Goal: Task Accomplishment & Management: Manage account settings

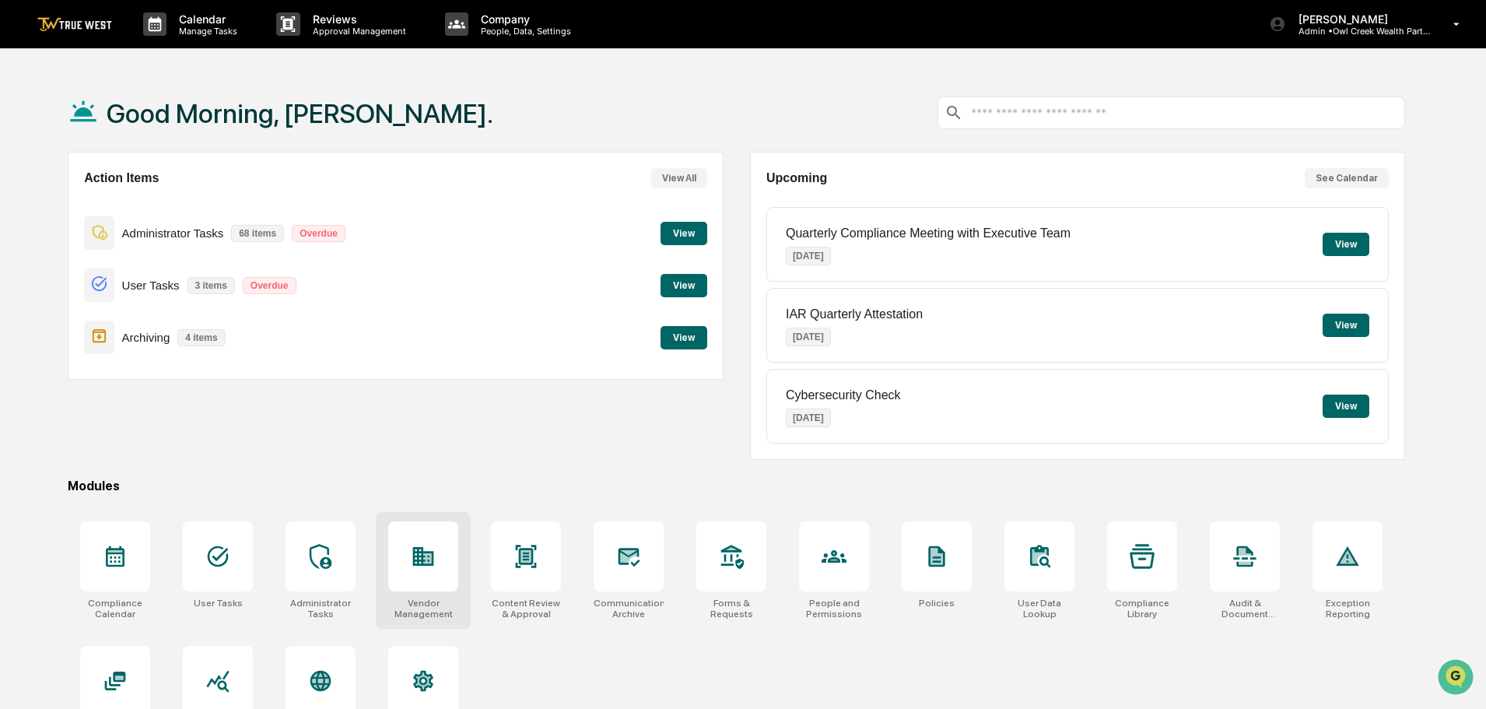
click at [426, 553] on icon at bounding box center [423, 556] width 21 height 19
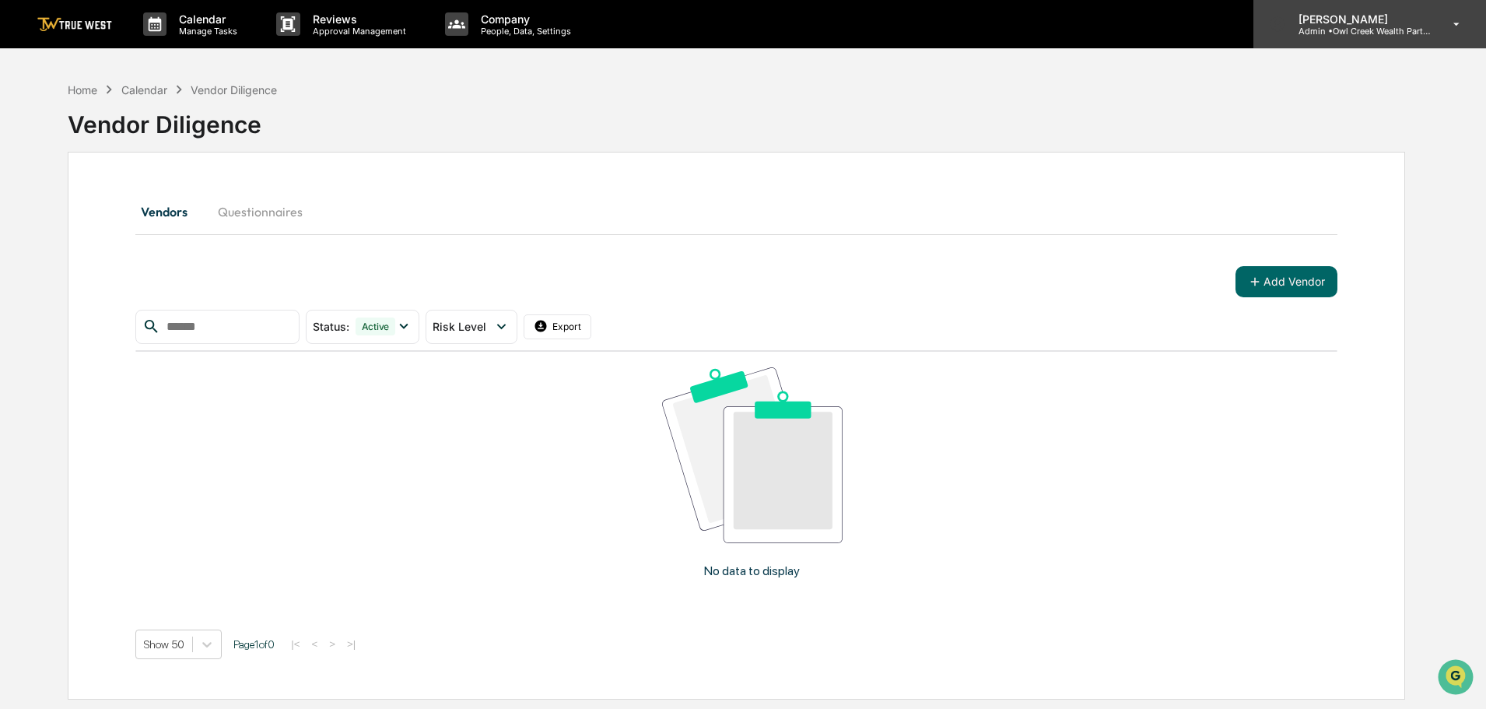
click at [1352, 27] on p "Admin • Owl Creek Wealth Partners" at bounding box center [1358, 31] width 145 height 11
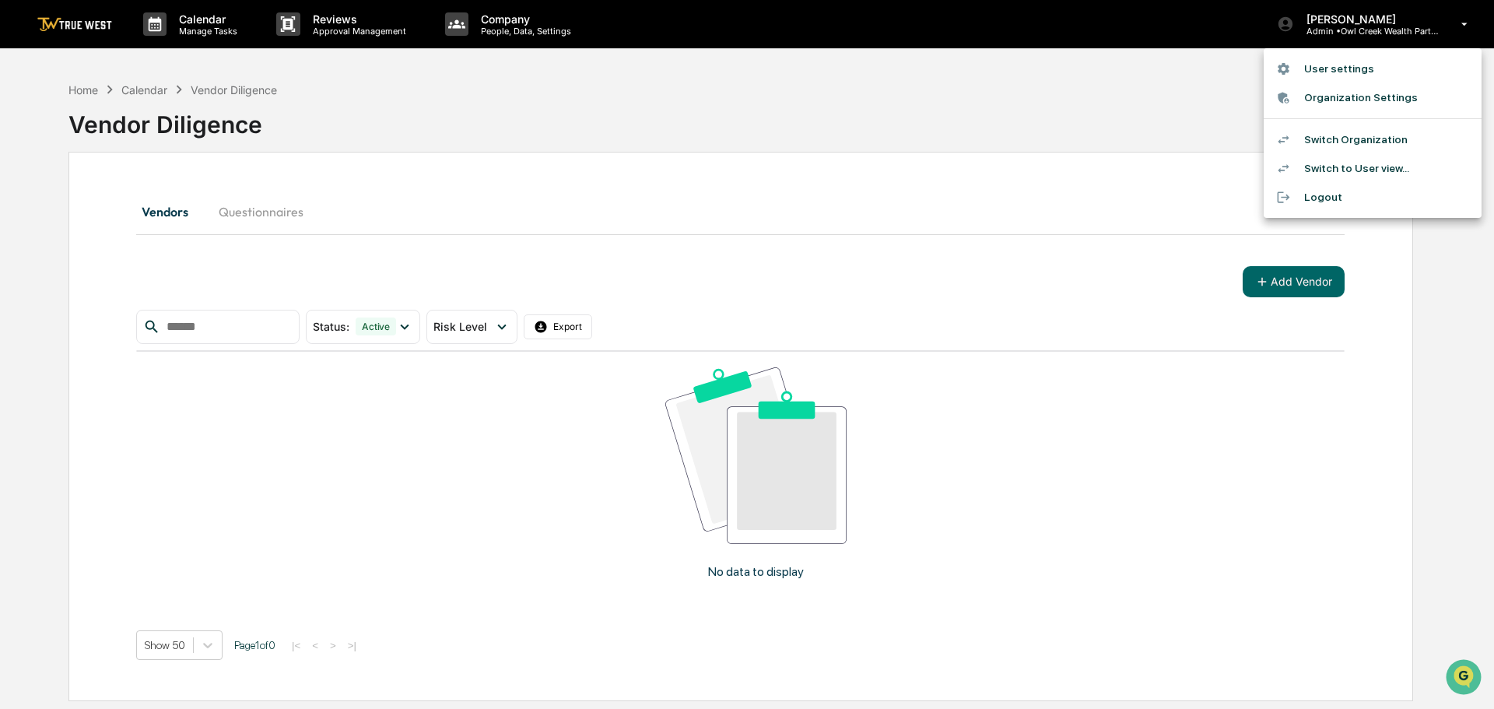
click at [1344, 137] on li "Switch Organization" at bounding box center [1373, 139] width 218 height 29
